Goal: Task Accomplishment & Management: Use online tool/utility

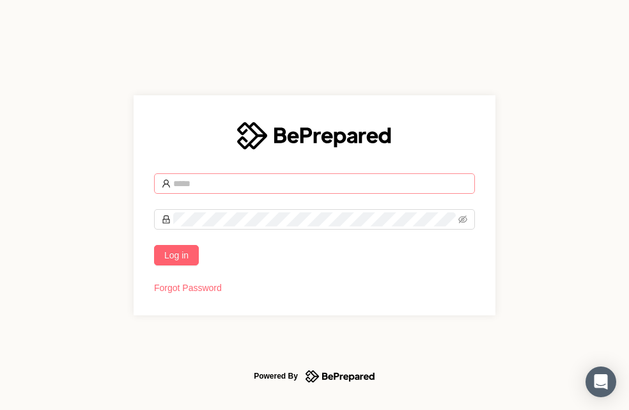
click at [217, 185] on input "text" at bounding box center [320, 183] width 294 height 14
type input "**********"
click at [185, 226] on span at bounding box center [314, 219] width 321 height 20
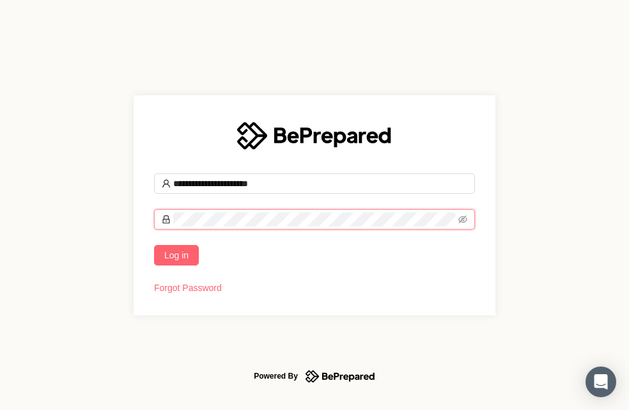
click at [154, 245] on button "Log in" at bounding box center [176, 255] width 45 height 20
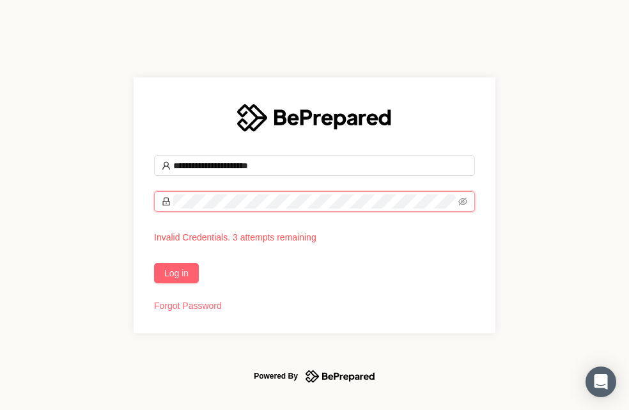
click at [154, 263] on button "Log in" at bounding box center [176, 273] width 45 height 20
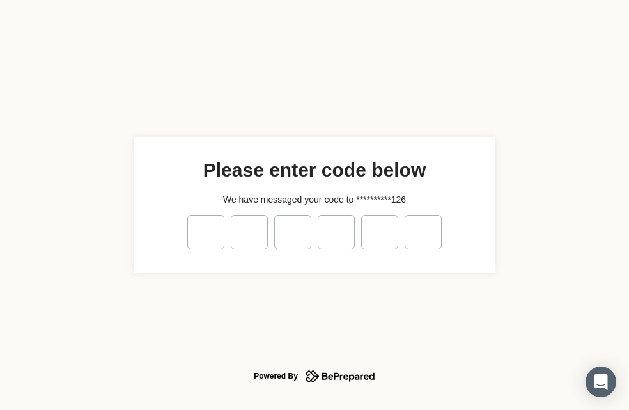
type input "*"
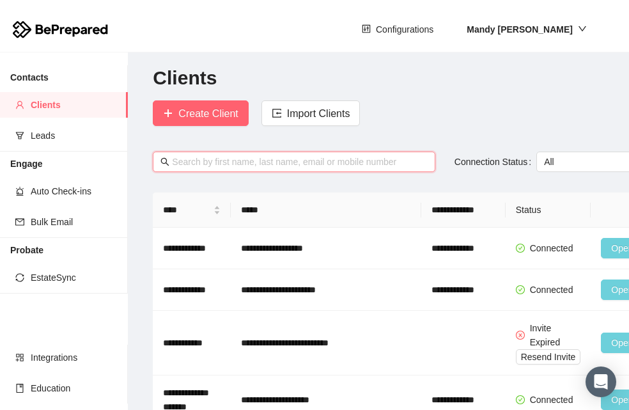
click at [220, 162] on input "text" at bounding box center [299, 162] width 255 height 14
type input "[PERSON_NAME]"
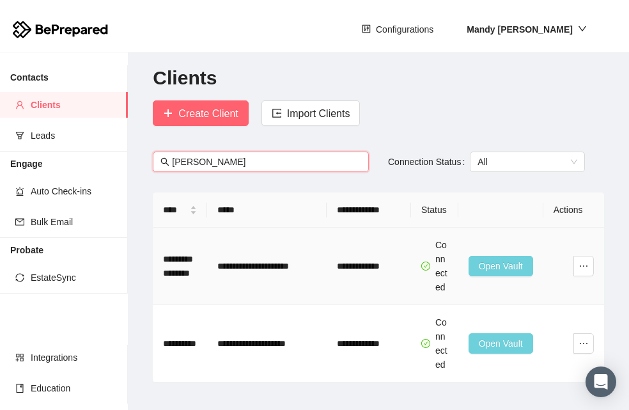
click at [511, 273] on span "Open Vault" at bounding box center [501, 266] width 44 height 14
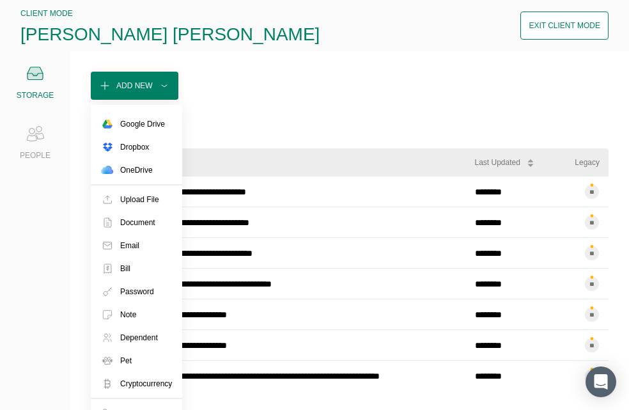
click at [151, 89] on div "Add New" at bounding box center [134, 85] width 36 height 13
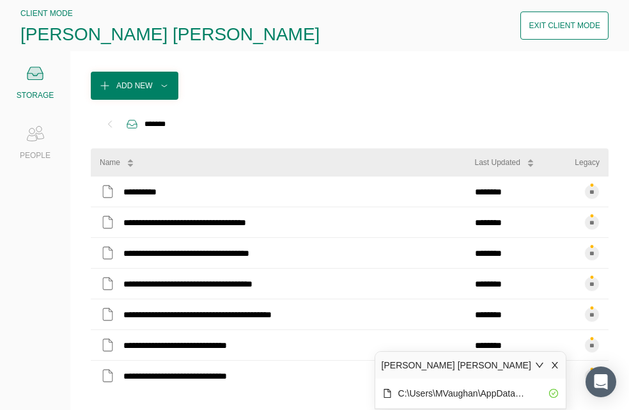
click at [550, 31] on div "Exit Client Mode" at bounding box center [565, 25] width 72 height 13
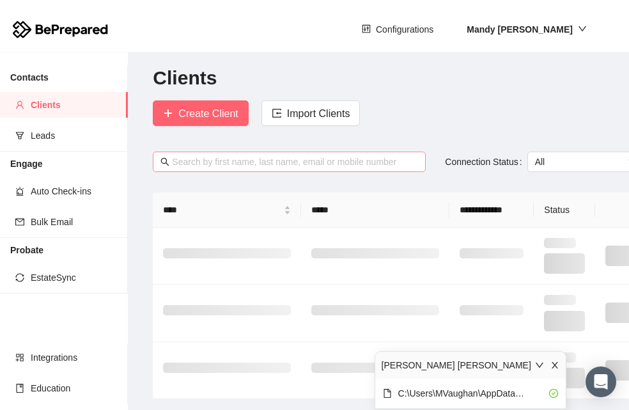
click at [196, 166] on input "text" at bounding box center [295, 162] width 246 height 14
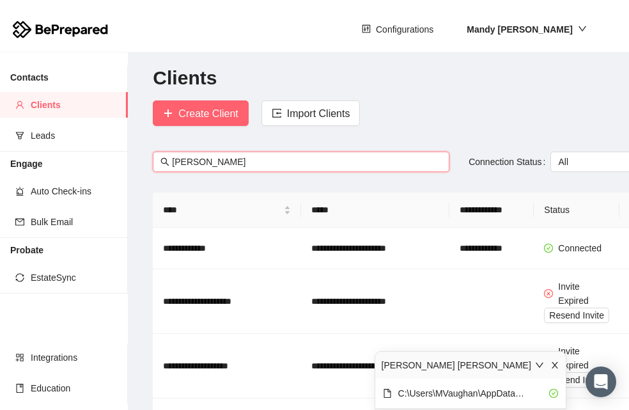
click at [196, 162] on input "[PERSON_NAME]" at bounding box center [307, 162] width 270 height 14
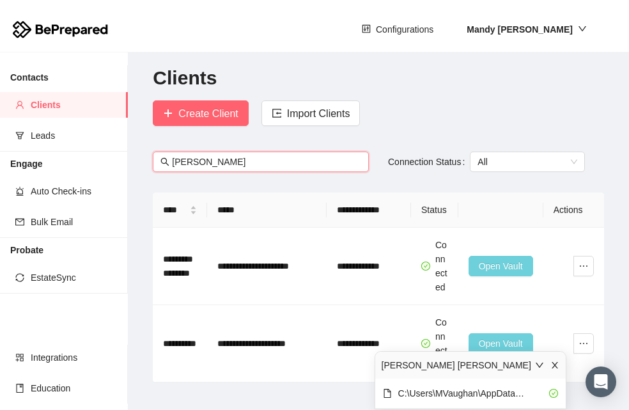
type input "[PERSON_NAME]"
click at [555, 366] on icon "close" at bounding box center [555, 365] width 6 height 6
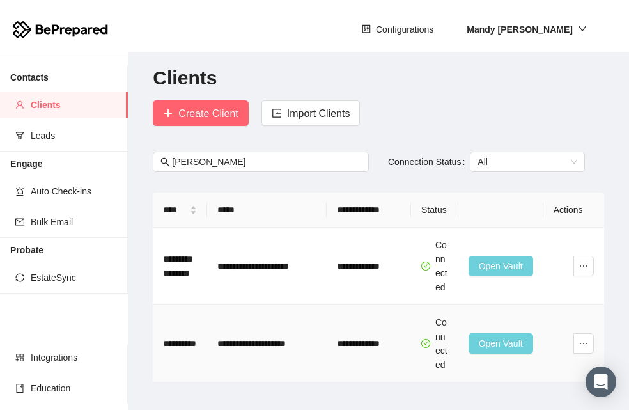
click at [500, 350] on span "Open Vault" at bounding box center [501, 343] width 44 height 14
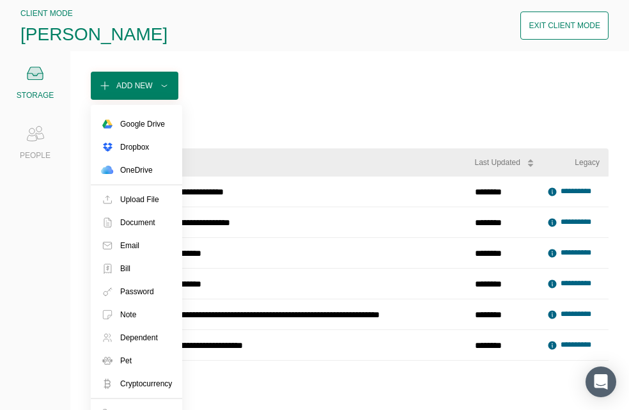
click at [151, 86] on div "Add New" at bounding box center [134, 85] width 36 height 13
click at [143, 203] on div "Upload File" at bounding box center [139, 199] width 39 height 13
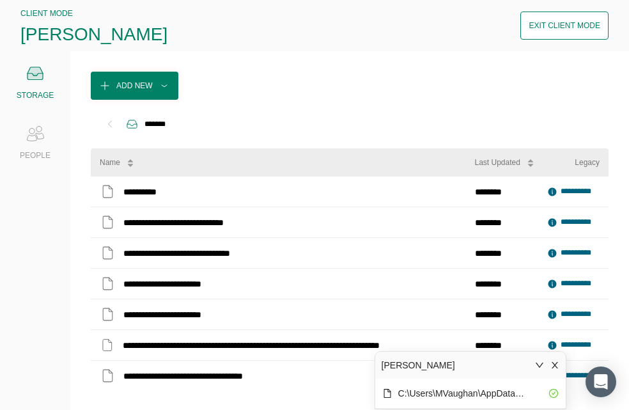
click at [567, 21] on div "Exit Client Mode" at bounding box center [565, 25] width 72 height 13
